Goal: Task Accomplishment & Management: Manage account settings

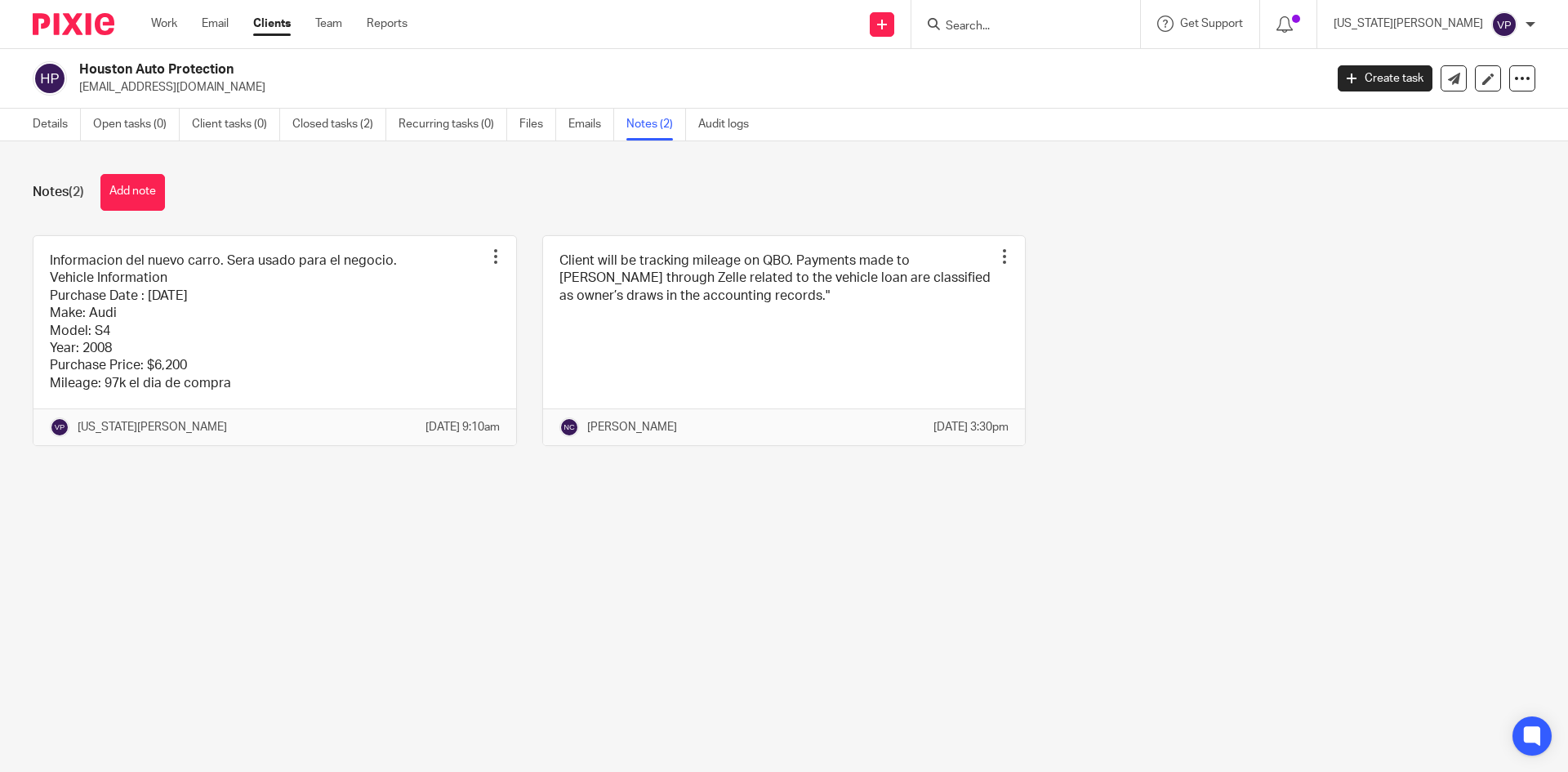
click at [284, 20] on link "Clients" at bounding box center [272, 24] width 37 height 17
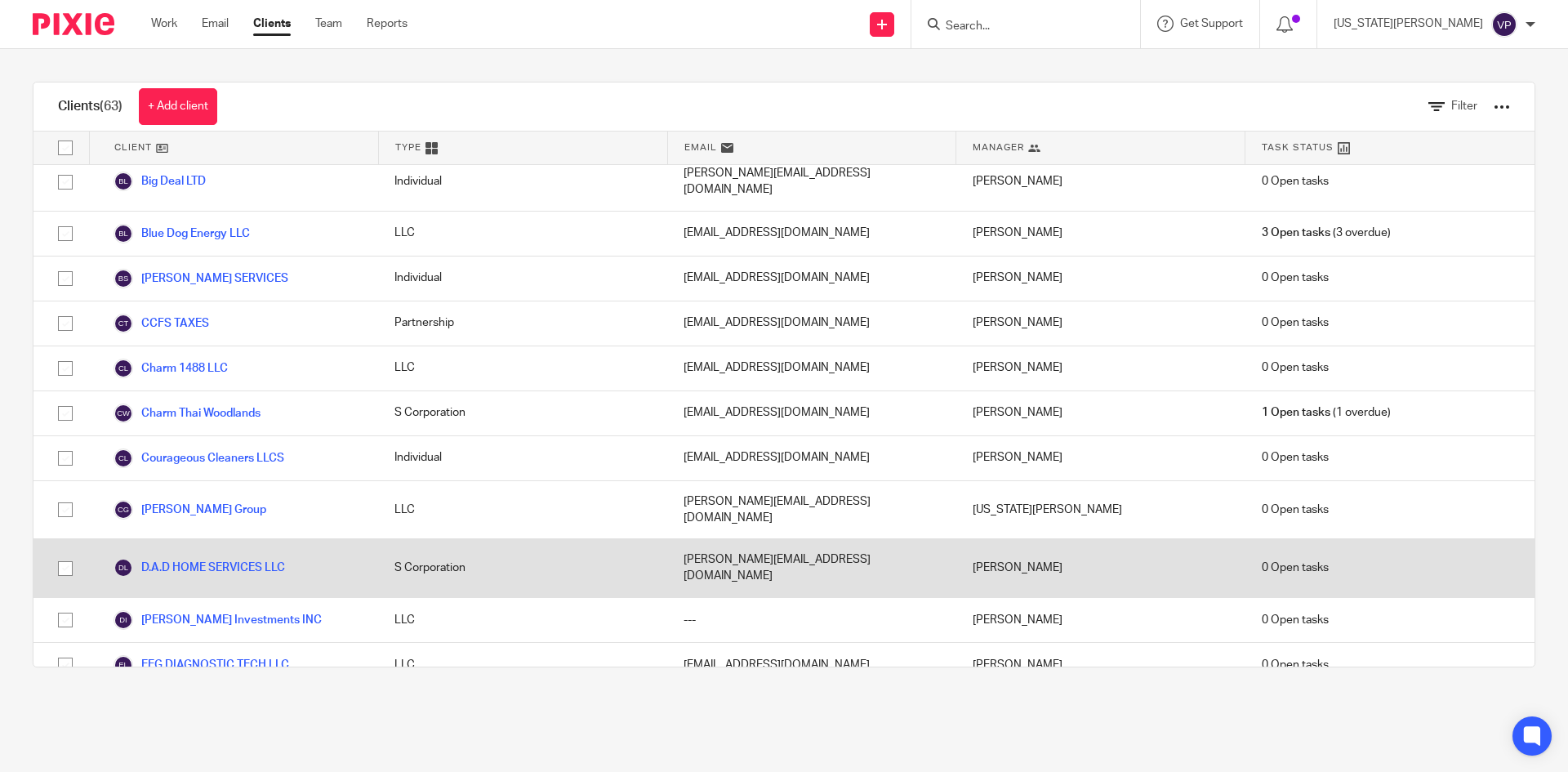
scroll to position [735, 0]
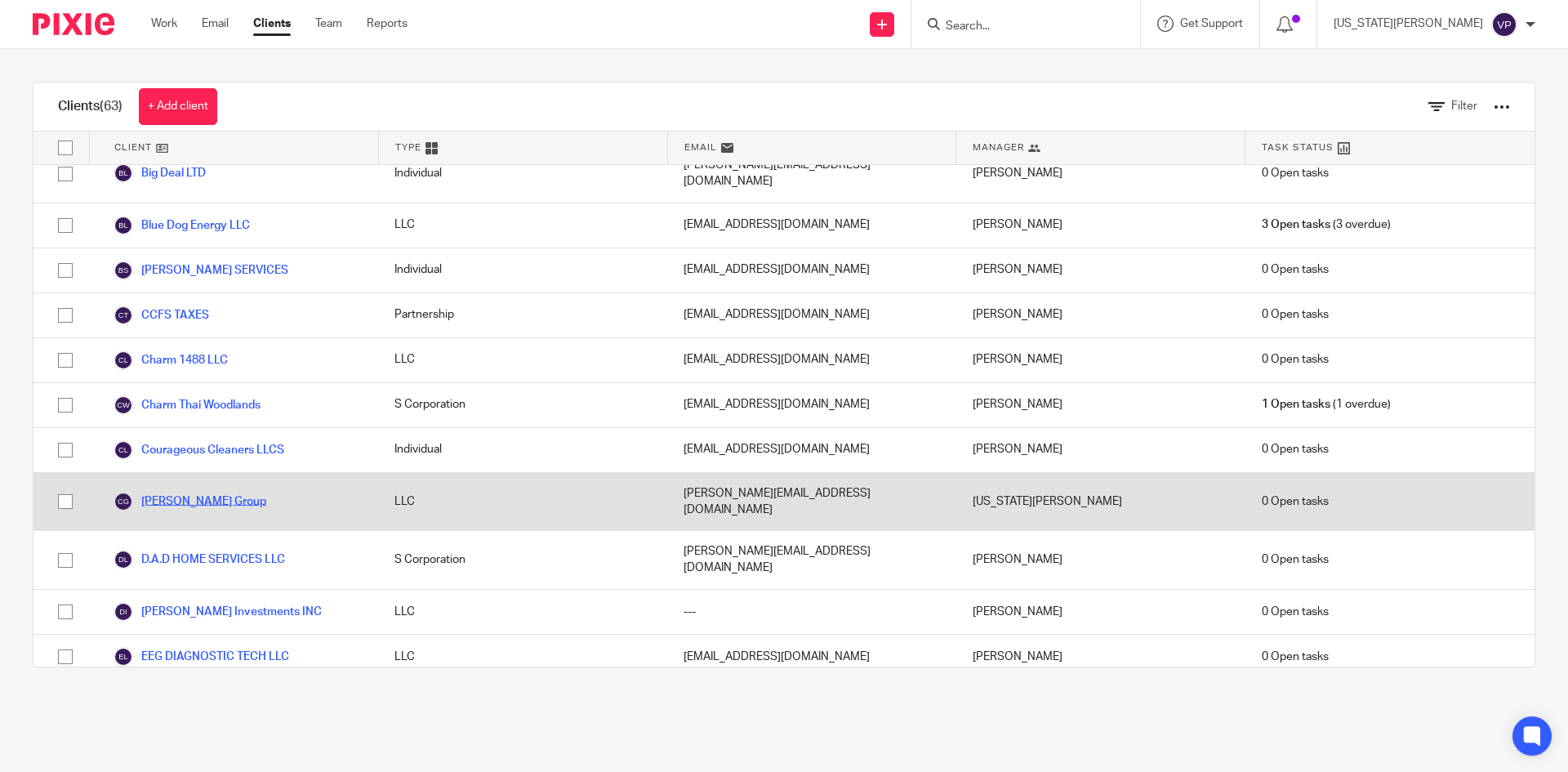
click at [171, 492] on link "Cyndi Lawrence Group" at bounding box center [190, 502] width 153 height 20
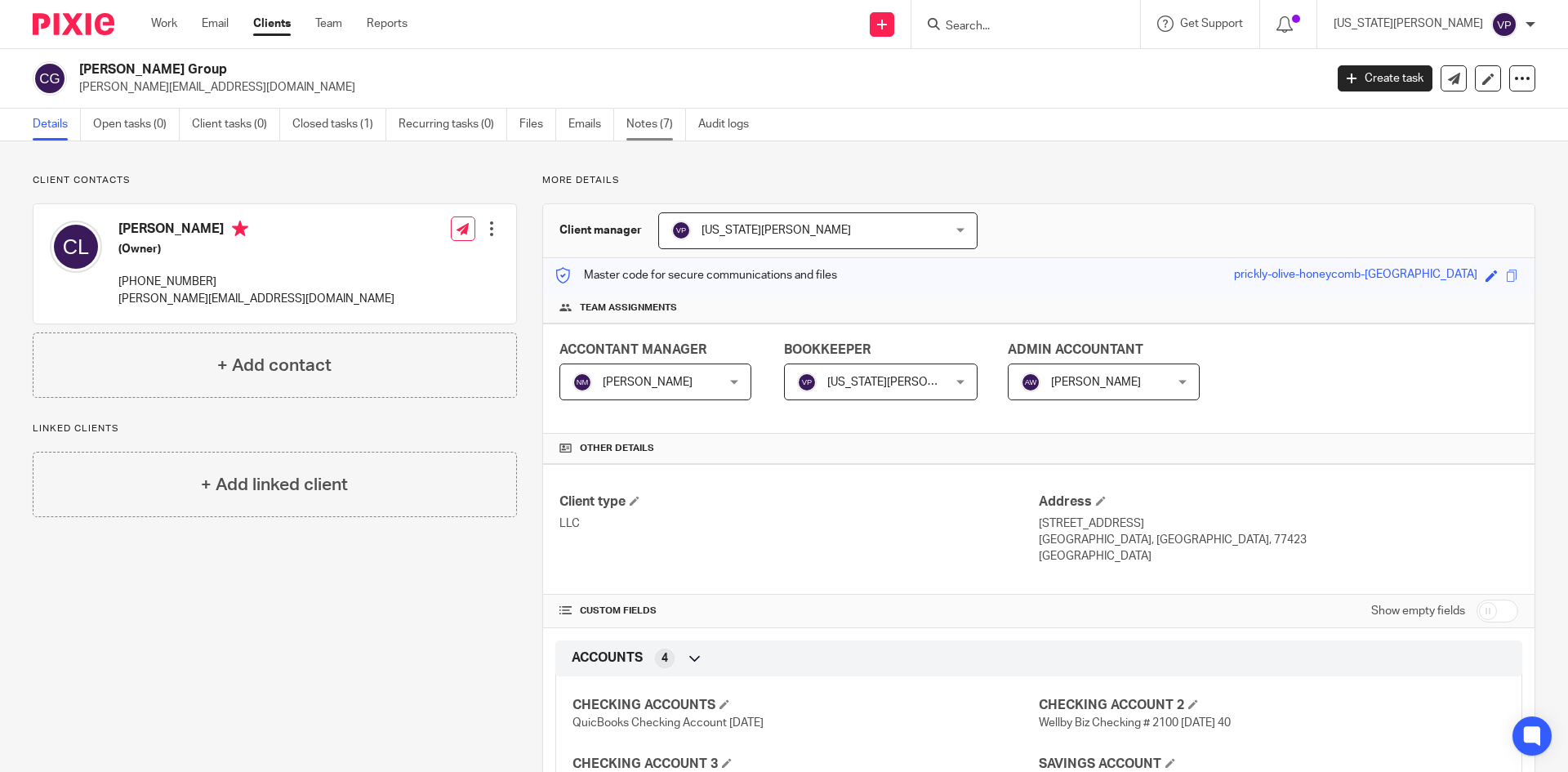
click at [652, 116] on link "Notes (7)" at bounding box center [656, 125] width 60 height 31
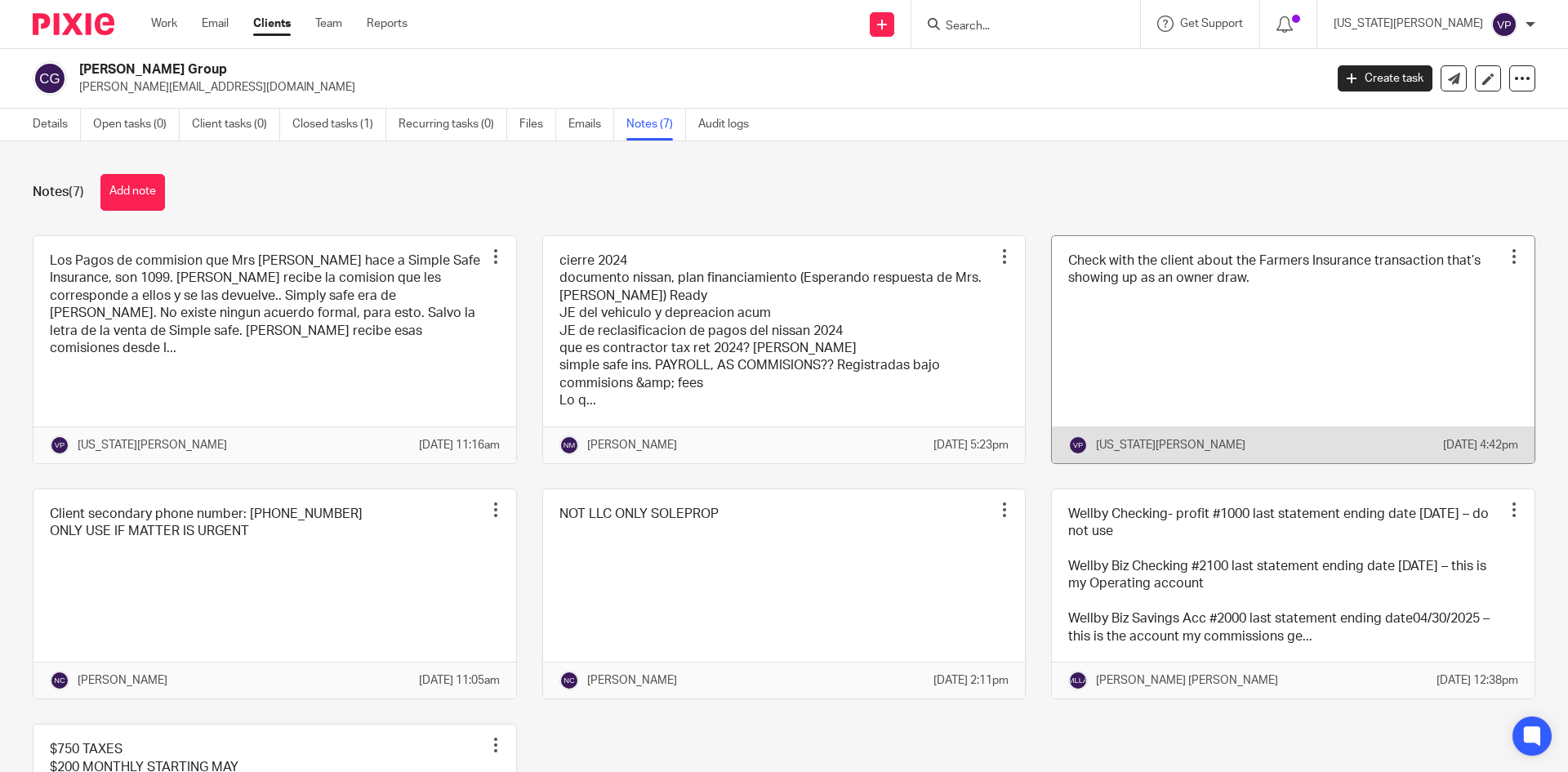
click at [1251, 294] on link at bounding box center [1293, 349] width 483 height 227
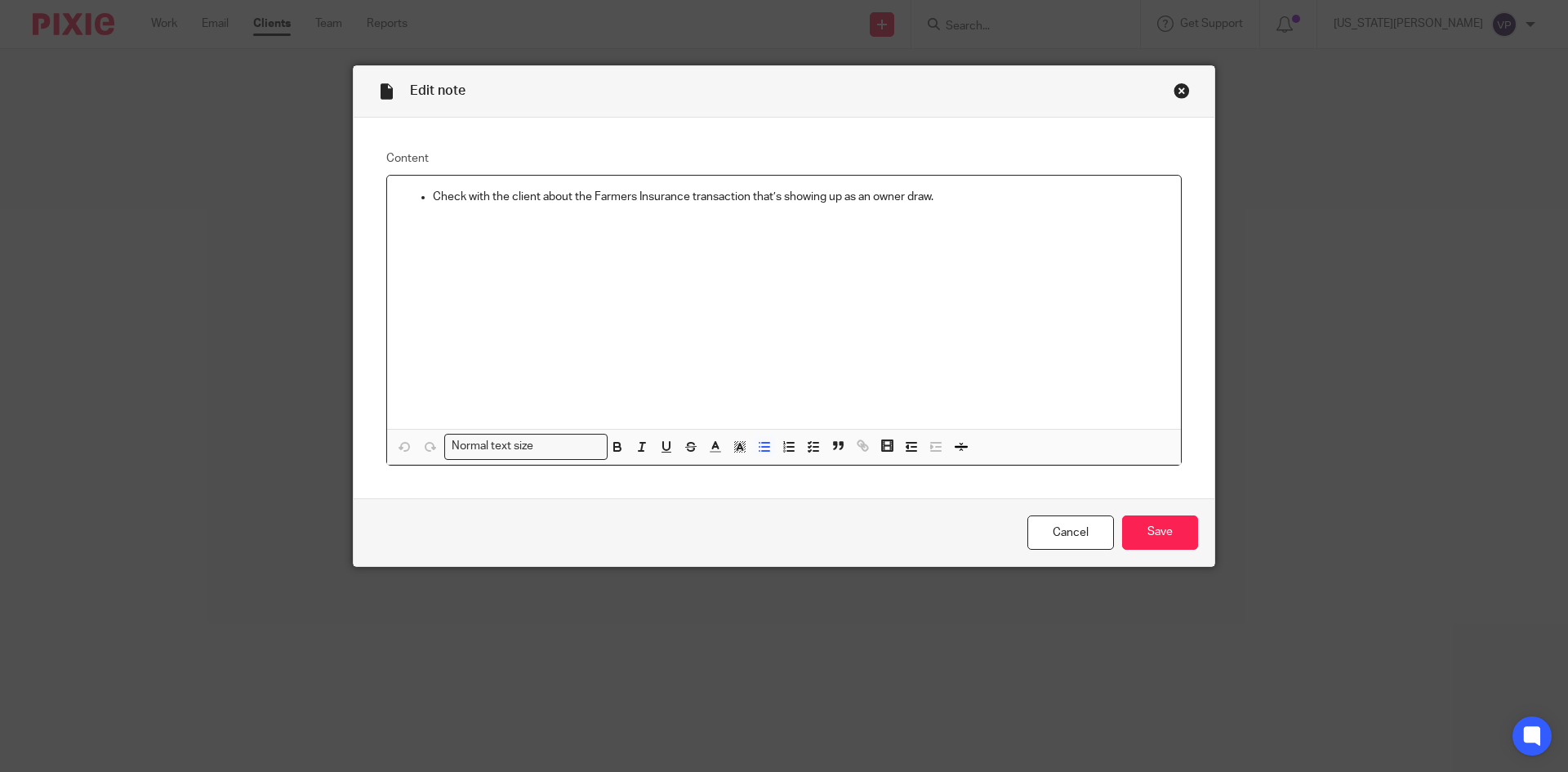
click at [950, 204] on p "Check with the client about the Farmers Insurance transaction that’s showing up…" at bounding box center [800, 196] width 734 height 17
click at [412, 220] on ul "Check with the client about the Farmers Insurance transaction that’s showing up…" at bounding box center [784, 205] width 768 height 33
drag, startPoint x: 435, startPoint y: 208, endPoint x: 406, endPoint y: 213, distance: 29.4
click at [406, 213] on ul "Check with the client about the Farmers Insurance transaction that’s showing up…" at bounding box center [784, 205] width 768 height 33
click at [565, 224] on p "Mrs Cyndi Contesto el correo "" at bounding box center [784, 229] width 768 height 17
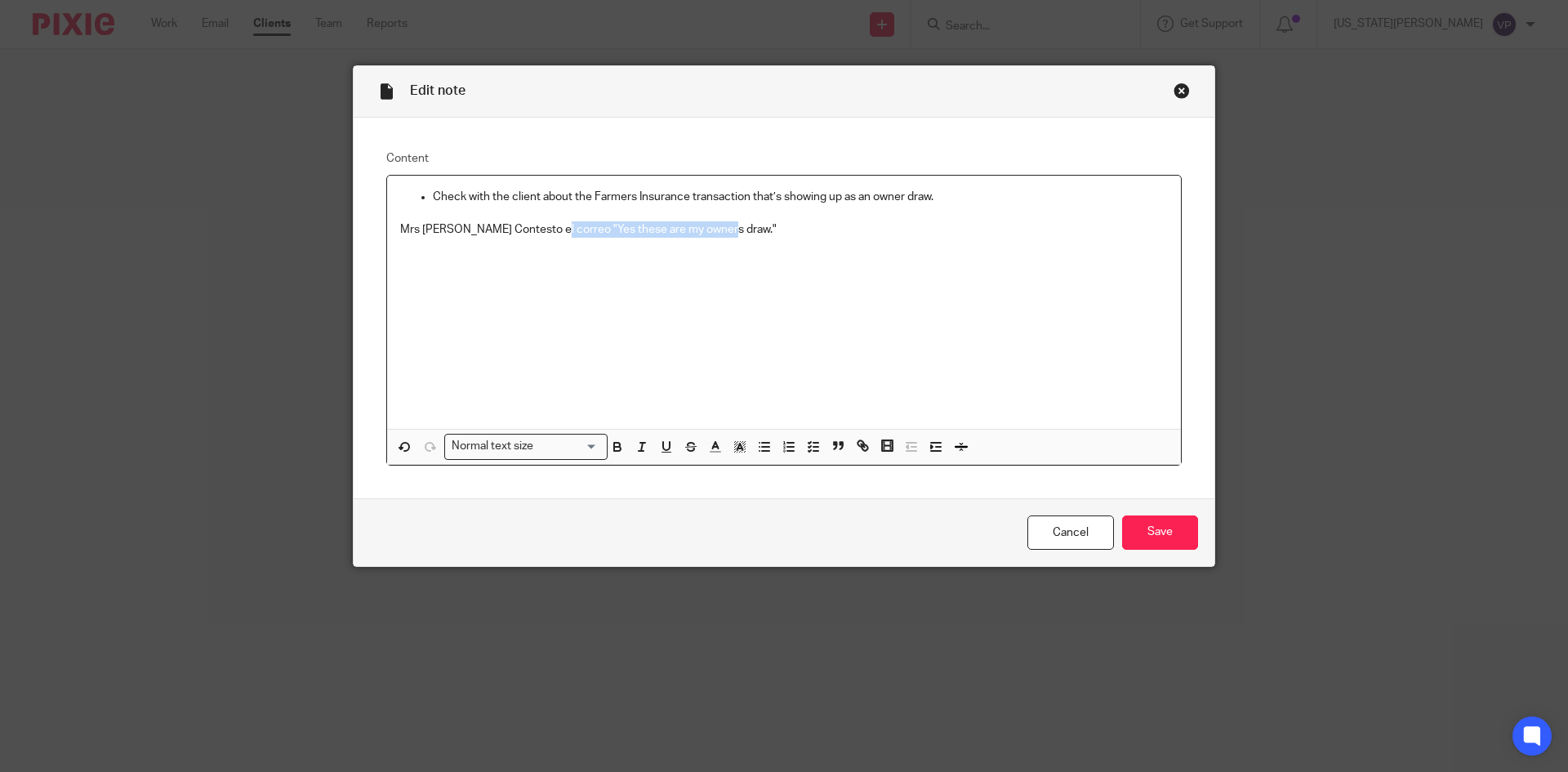
drag, startPoint x: 545, startPoint y: 229, endPoint x: 711, endPoint y: 235, distance: 166.1
click at [711, 235] on p "Mrs Cyndi Contesto el correo "Yes these are my owners draw."" at bounding box center [784, 229] width 768 height 17
click at [615, 451] on icon "button" at bounding box center [617, 449] width 7 height 4
click at [892, 216] on p at bounding box center [784, 213] width 768 height 17
click at [552, 239] on div "Check with the client about the Farmers Insurance transaction that’s showing up…" at bounding box center [784, 303] width 793 height 253
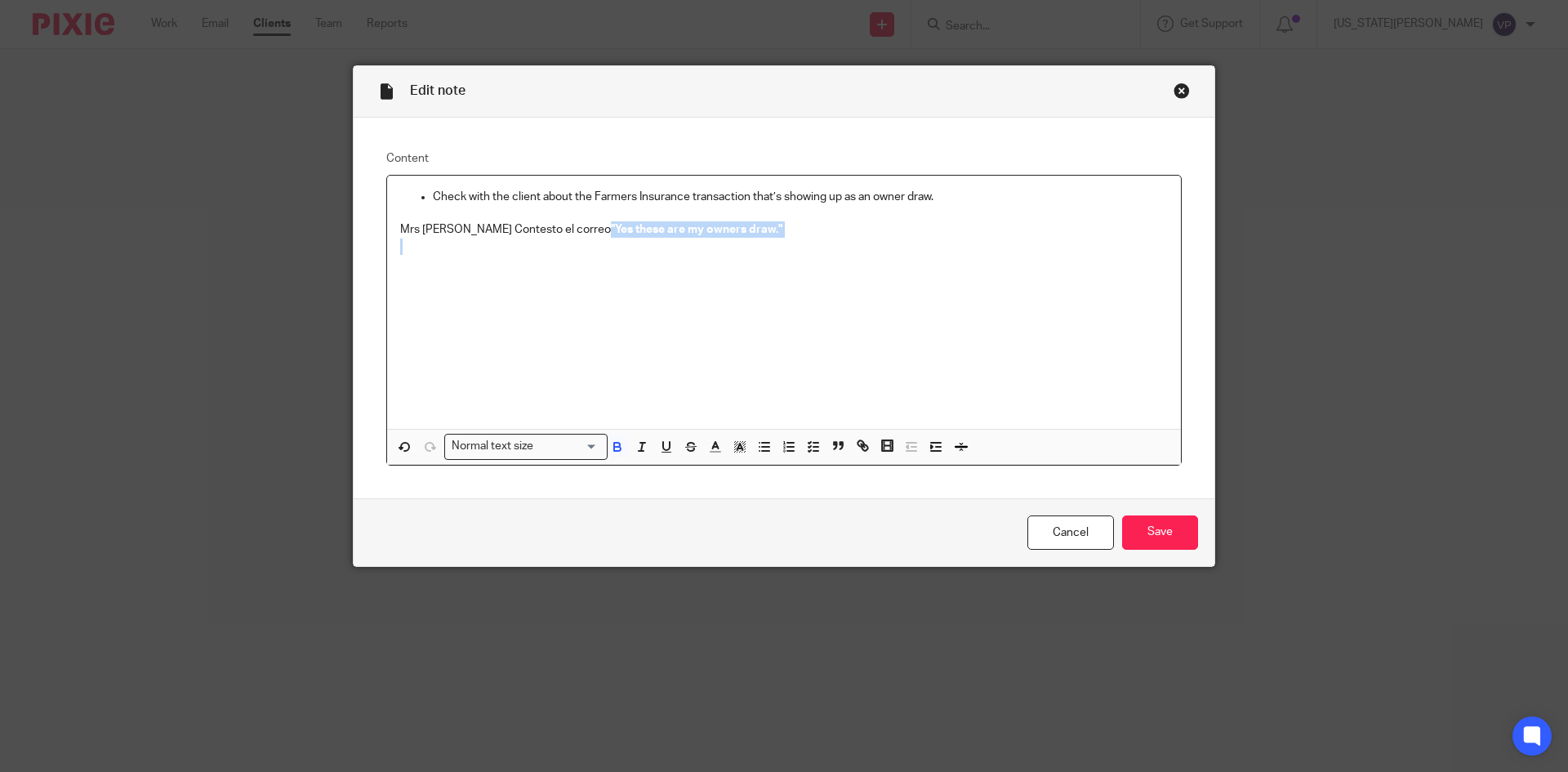
click at [609, 249] on p at bounding box center [784, 247] width 768 height 17
drag, startPoint x: 547, startPoint y: 230, endPoint x: 571, endPoint y: 235, distance: 24.5
click at [611, 231] on strong ""Yes these are my owners draw."" at bounding box center [696, 230] width 172 height 12
click at [1156, 533] on input "Save" at bounding box center [1160, 533] width 76 height 35
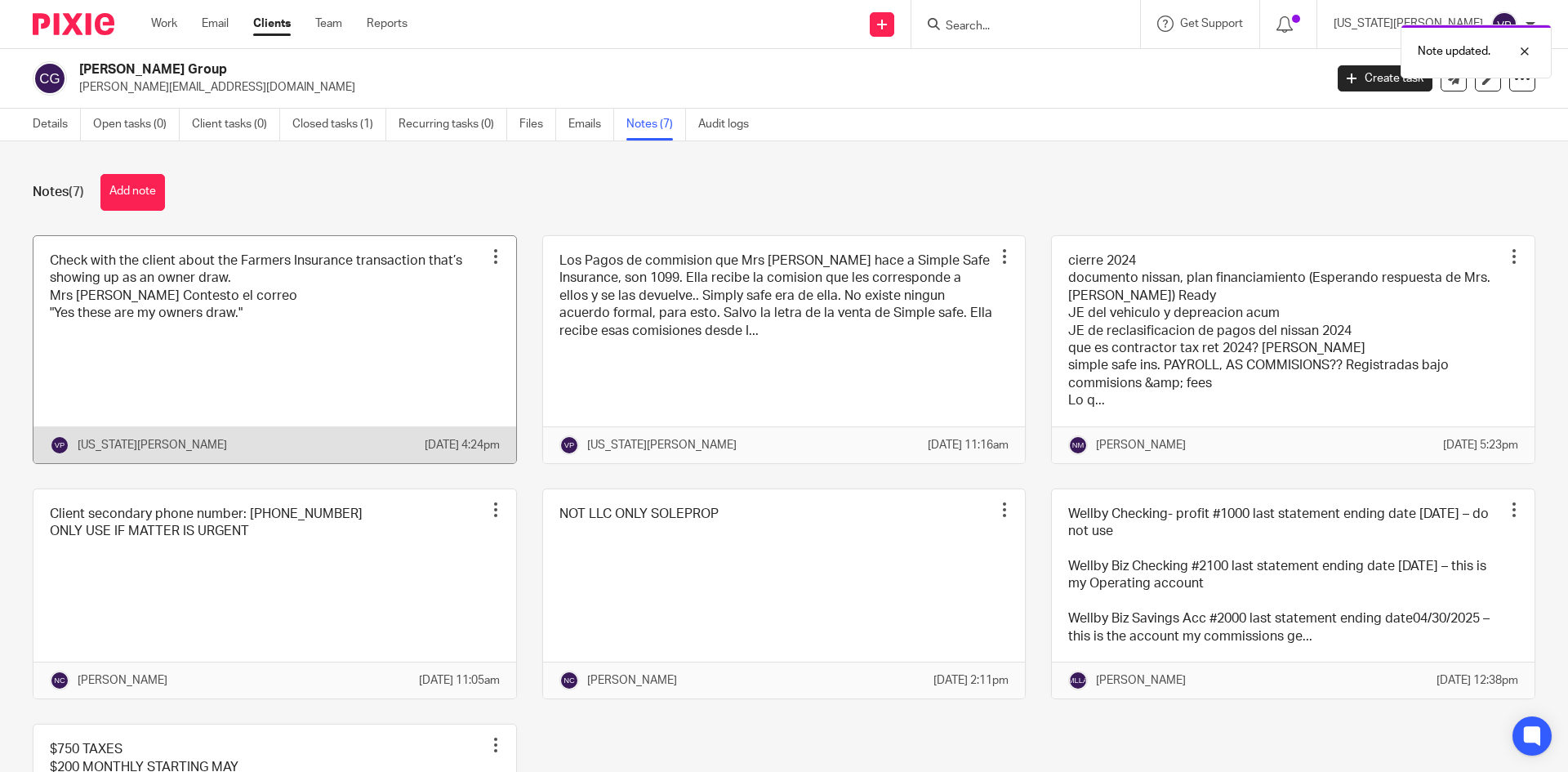
click at [488, 254] on div at bounding box center [496, 256] width 17 height 17
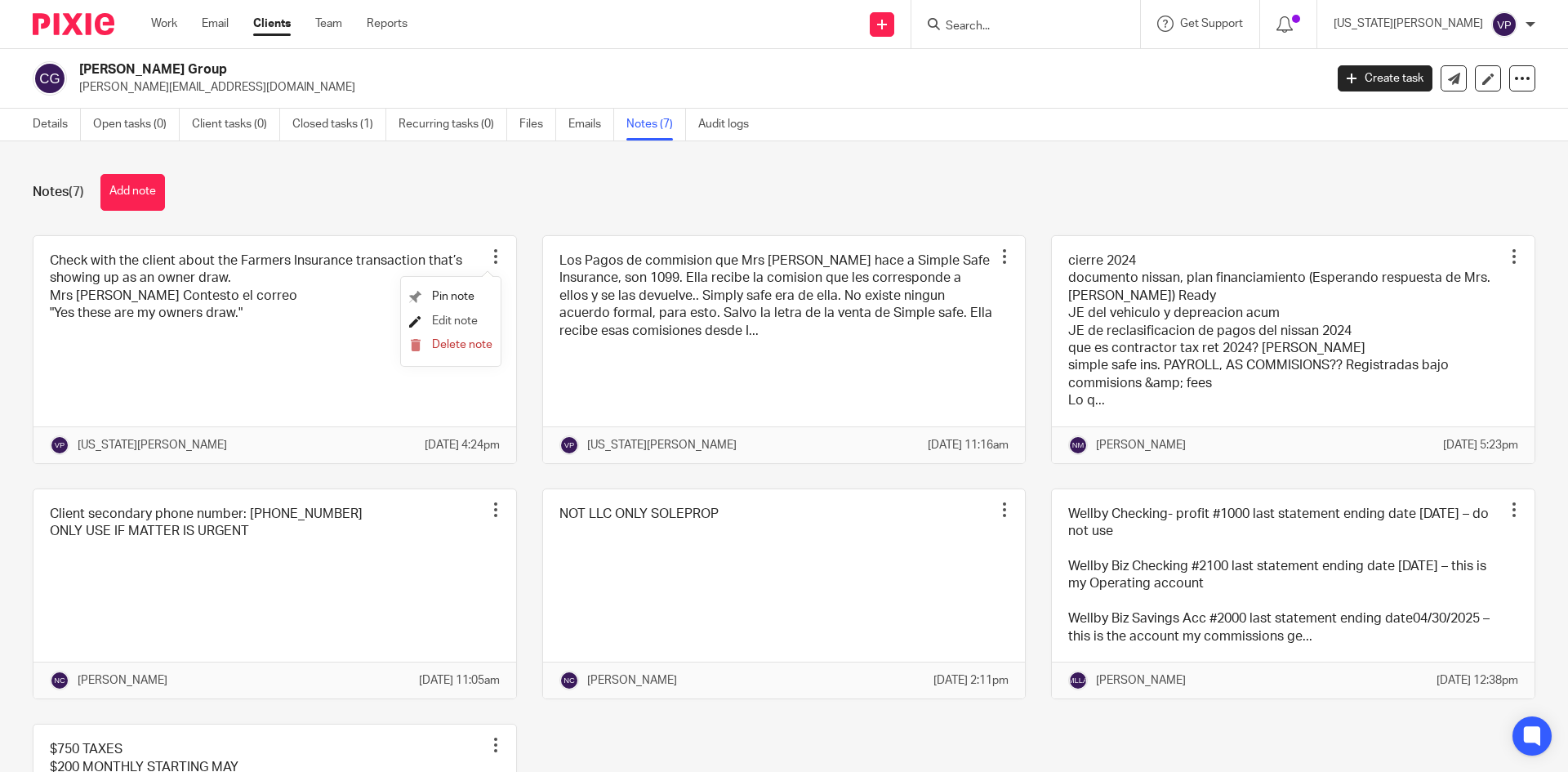
click at [451, 323] on span "Edit note" at bounding box center [455, 321] width 46 height 12
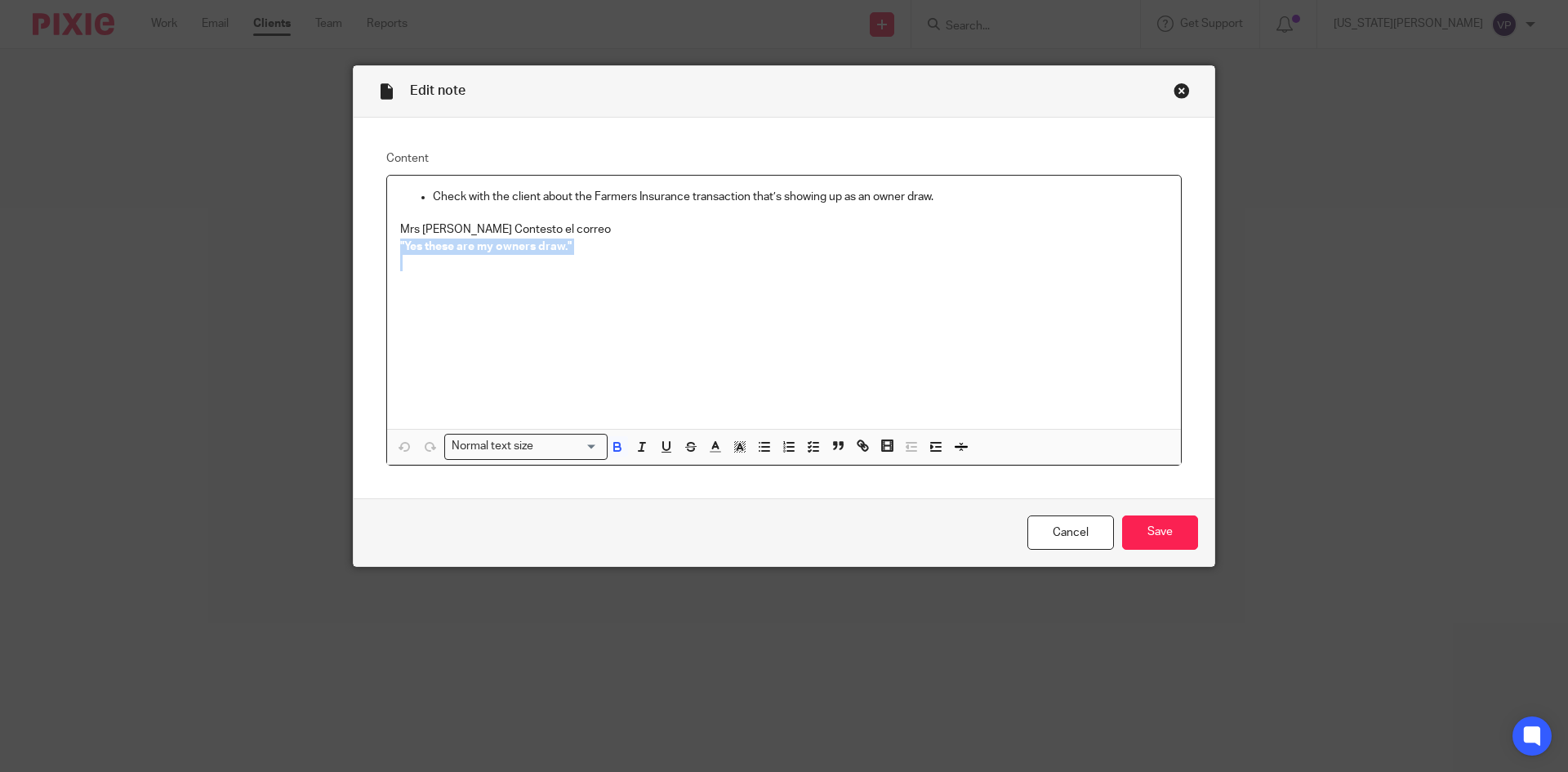
drag, startPoint x: 389, startPoint y: 246, endPoint x: 598, endPoint y: 346, distance: 231.7
click at [598, 269] on div "Check with the client about the Farmers Insurance transaction that’s showing up…" at bounding box center [784, 303] width 793 height 253
click at [662, 449] on icon "button" at bounding box center [666, 446] width 15 height 15
click at [1130, 535] on input "Save" at bounding box center [1160, 533] width 76 height 35
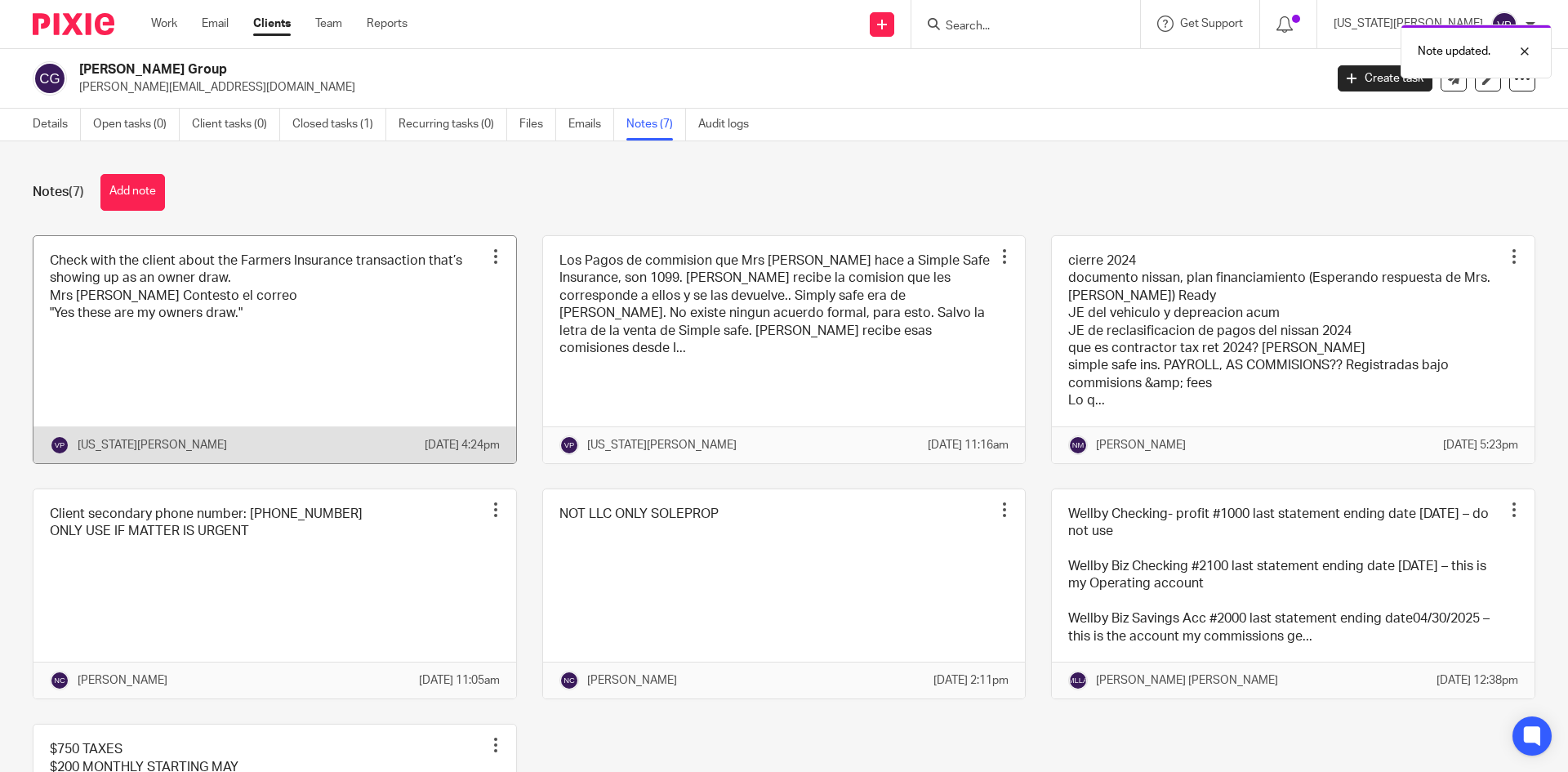
click at [327, 348] on link at bounding box center [275, 349] width 483 height 227
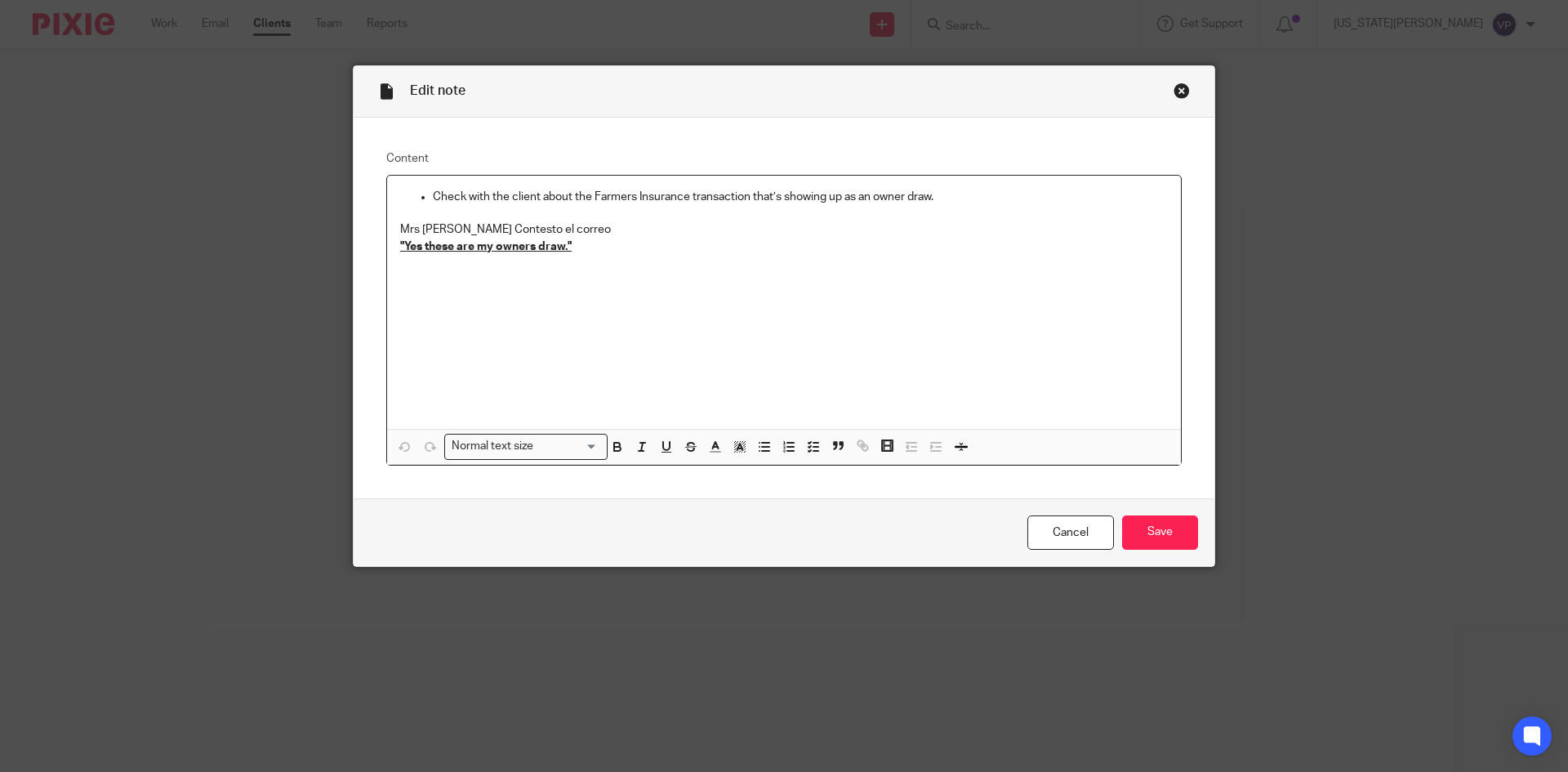
click at [1178, 89] on div "Close this dialog window" at bounding box center [1181, 90] width 17 height 17
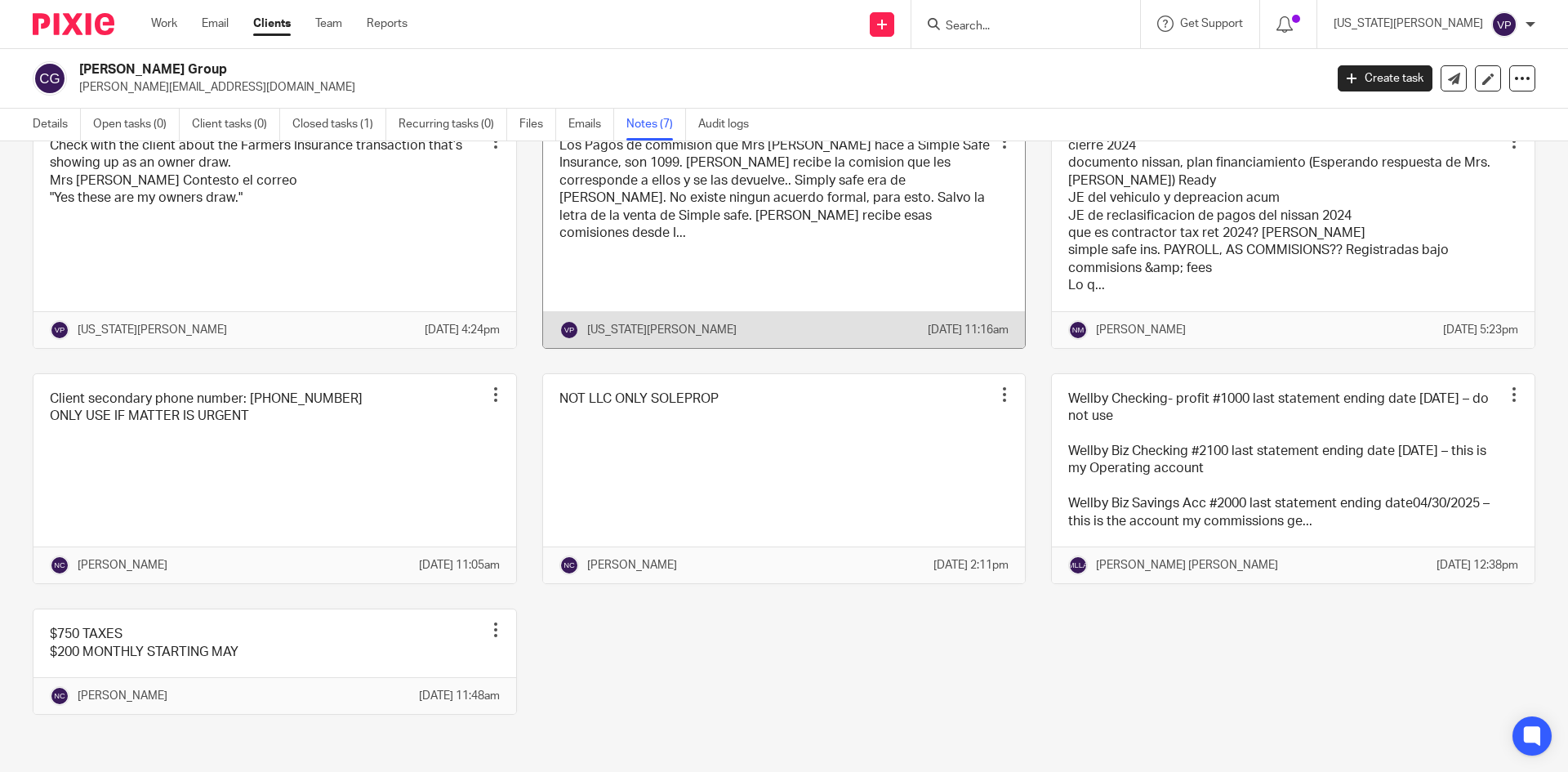
scroll to position [167, 0]
